Goal: Task Accomplishment & Management: Use online tool/utility

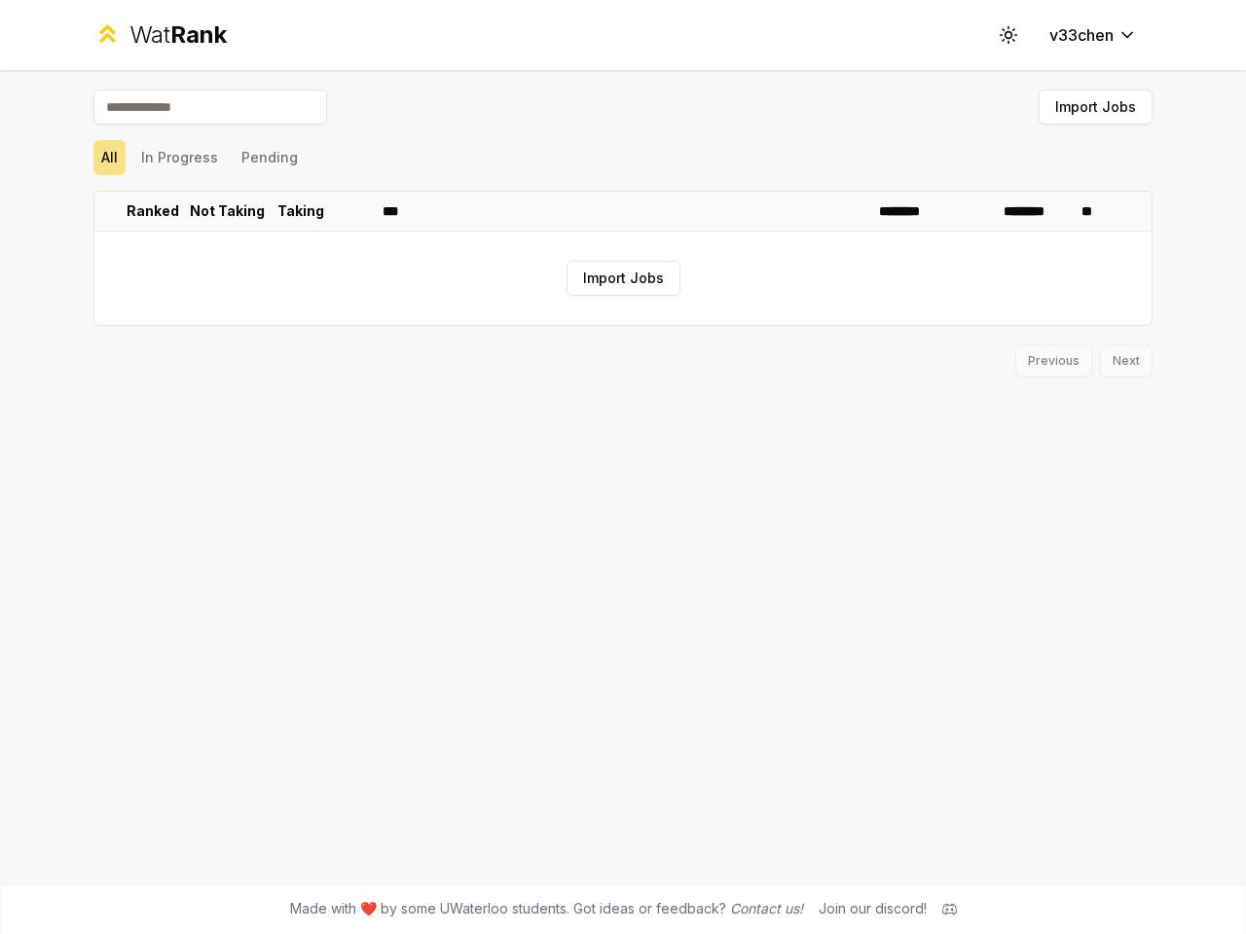
click at [1008, 35] on icon at bounding box center [1008, 34] width 18 height 18
click at [1095, 107] on button "Import Jobs" at bounding box center [1095, 107] width 114 height 35
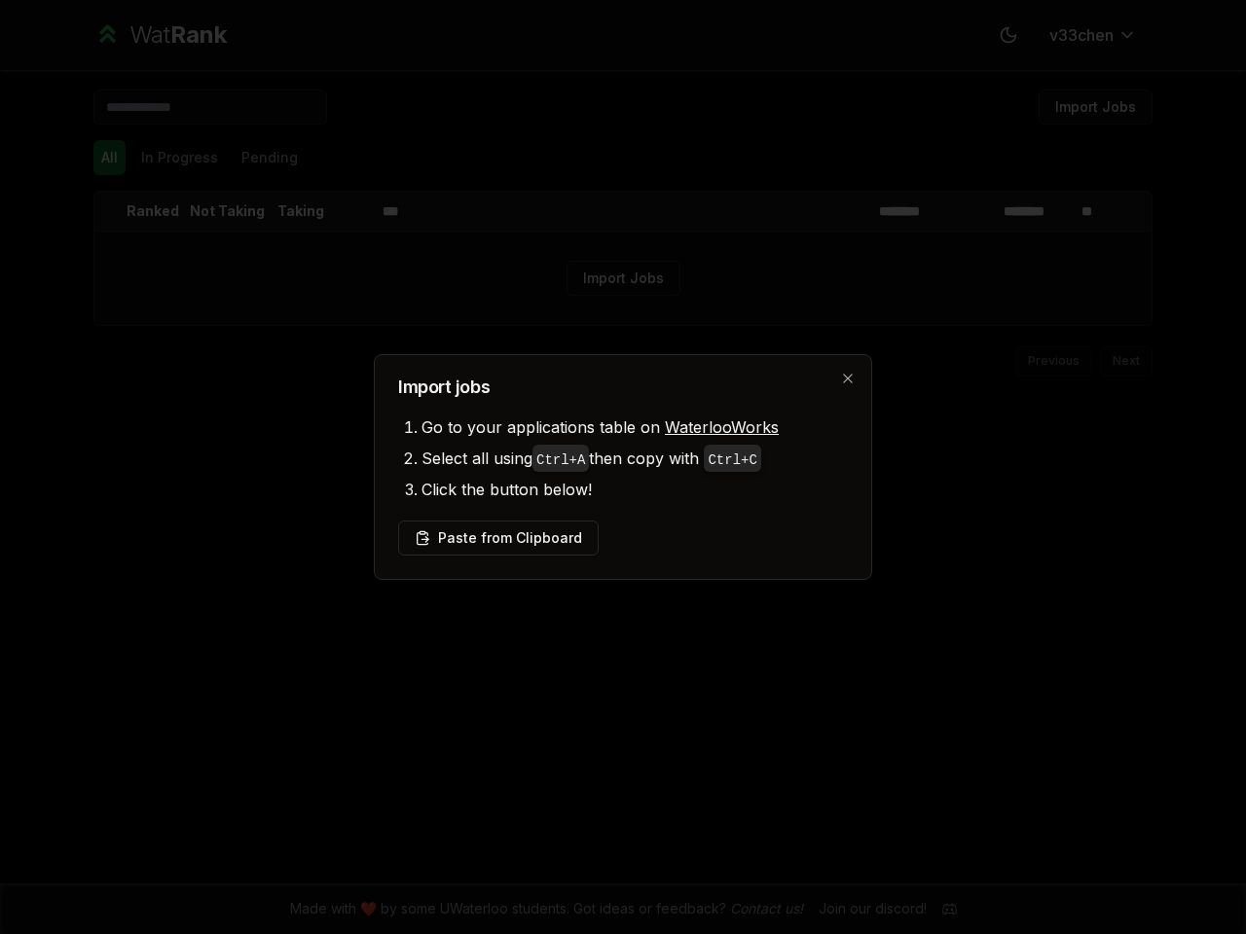
click at [109, 158] on div at bounding box center [623, 467] width 1246 height 934
click at [179, 158] on div at bounding box center [623, 467] width 1246 height 934
click at [269, 158] on button "Pending" at bounding box center [270, 157] width 72 height 35
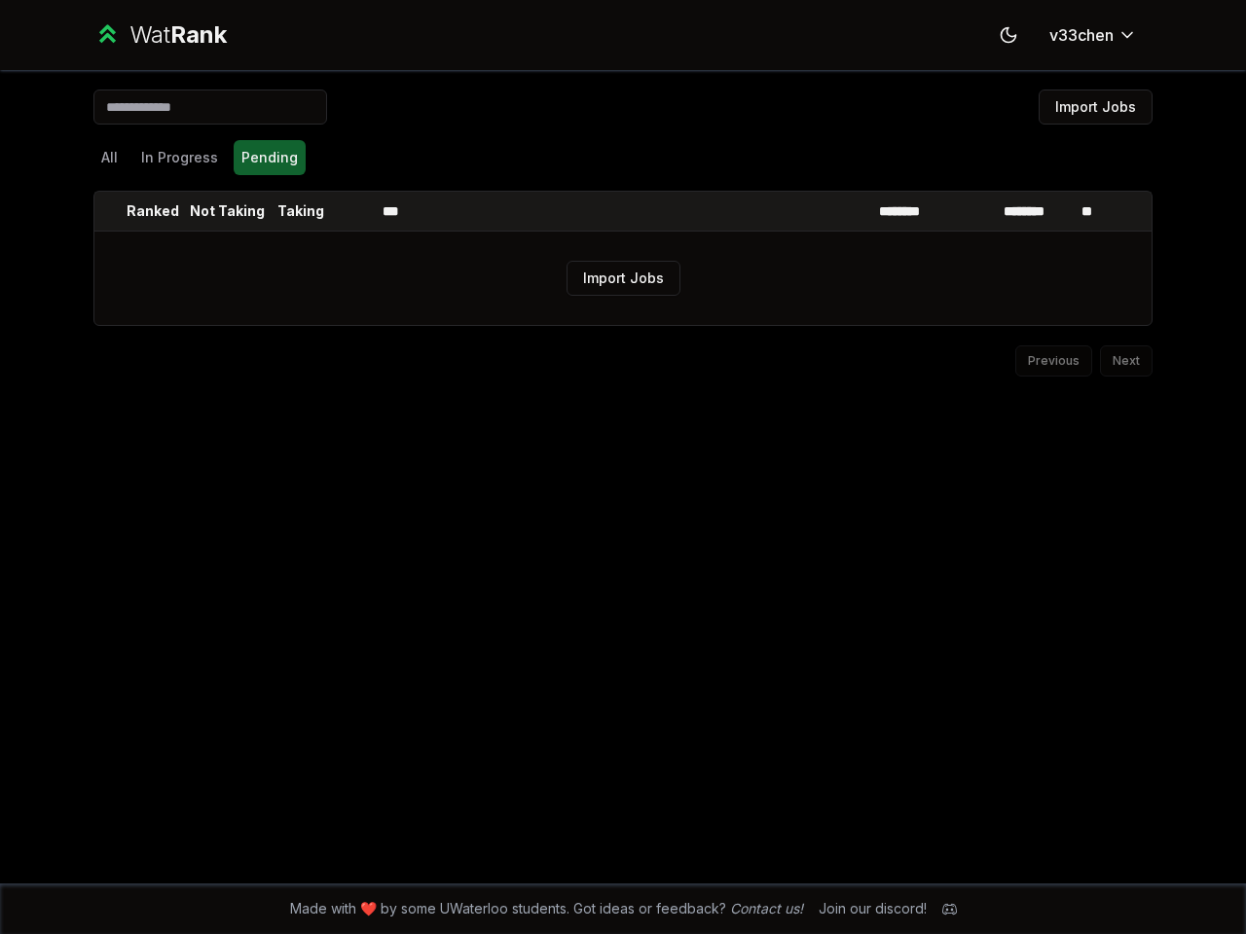
click at [110, 211] on th at bounding box center [109, 211] width 31 height 39
click at [153, 211] on p "Ranked" at bounding box center [153, 210] width 53 height 19
click at [227, 211] on p "Not Taking" at bounding box center [227, 210] width 75 height 19
click at [301, 211] on p "Taking" at bounding box center [300, 210] width 47 height 19
click at [351, 211] on th at bounding box center [351, 211] width 47 height 39
